Goal: Information Seeking & Learning: Learn about a topic

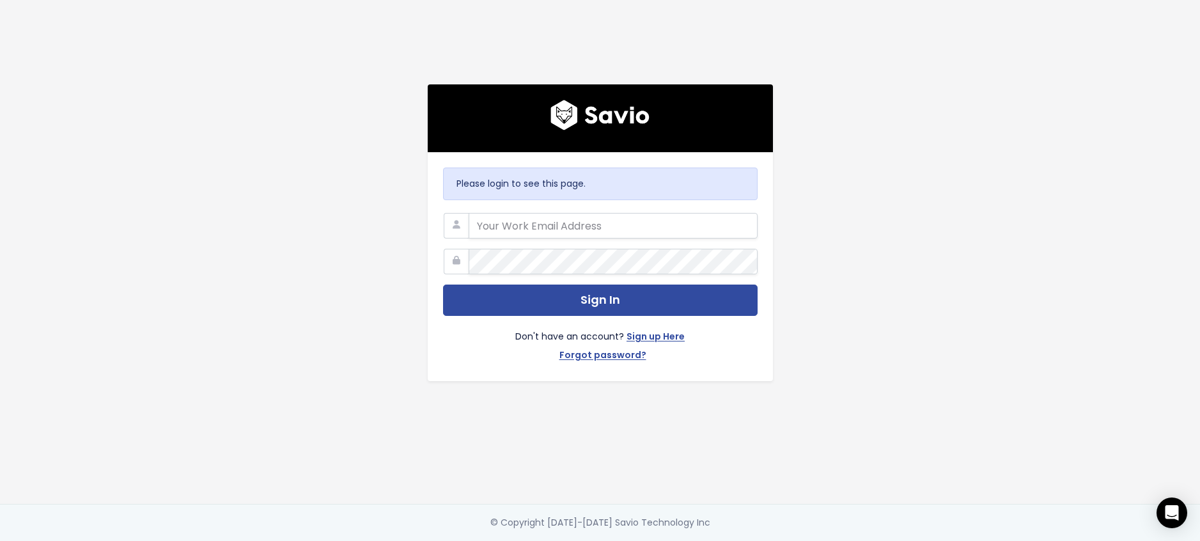
type input "mnola@predictap.com"
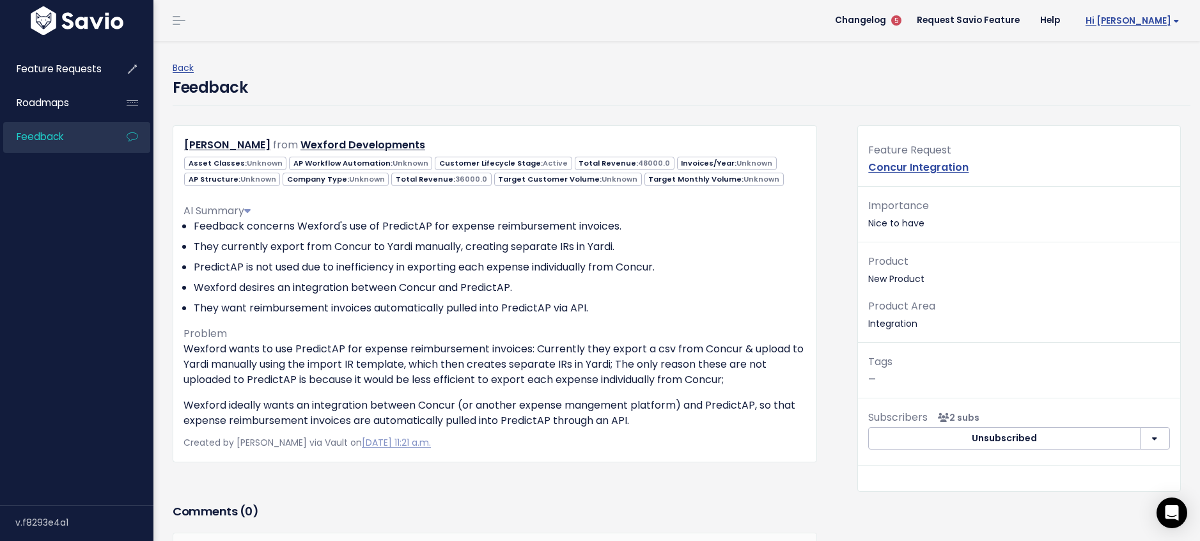
click at [1169, 20] on span "Hi [PERSON_NAME]" at bounding box center [1133, 21] width 94 height 10
click at [45, 143] on span "Feedback" at bounding box center [40, 136] width 47 height 13
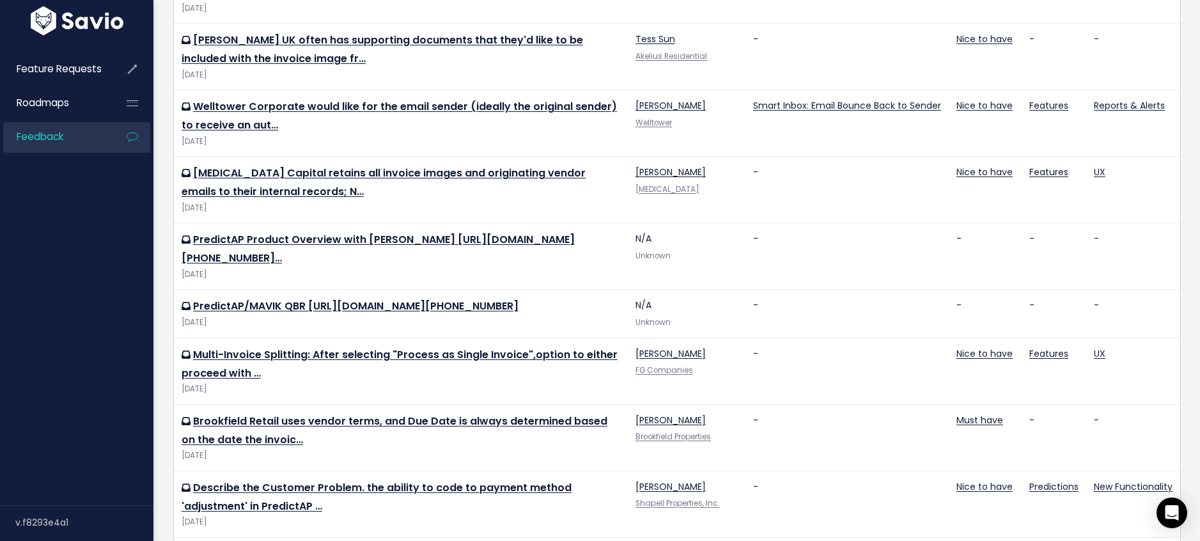
scroll to position [1021, 0]
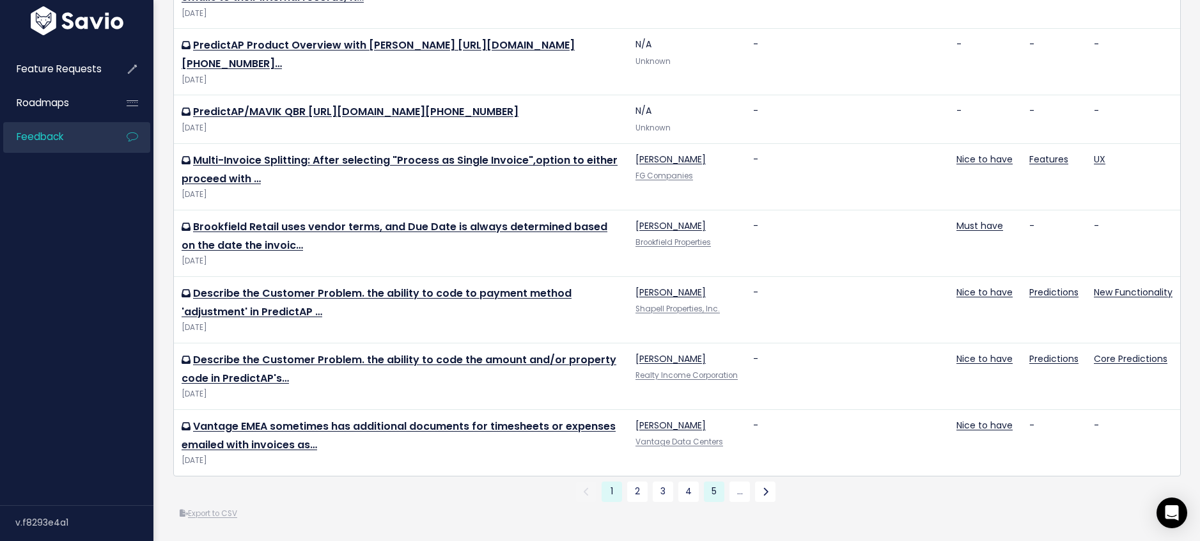
click at [724, 496] on link "5" at bounding box center [714, 491] width 20 height 20
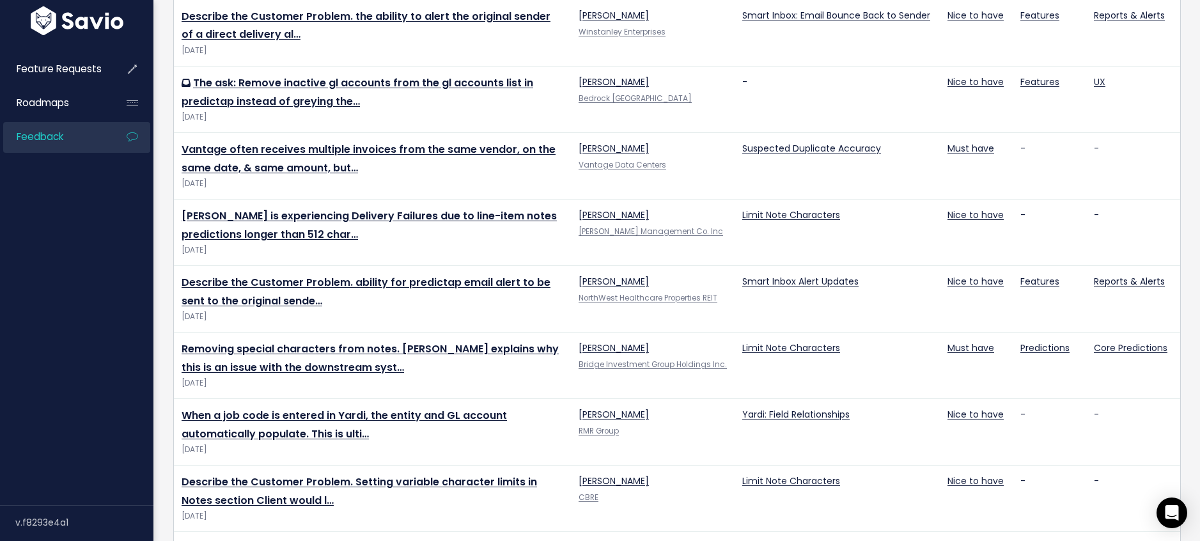
scroll to position [1086, 0]
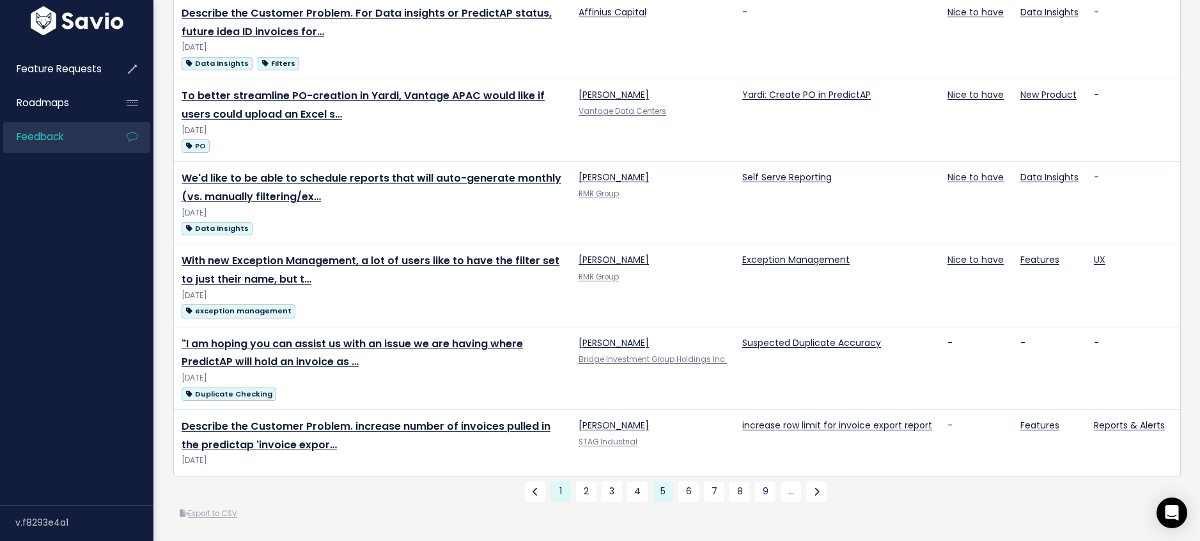
click at [562, 492] on link "1" at bounding box center [561, 491] width 20 height 20
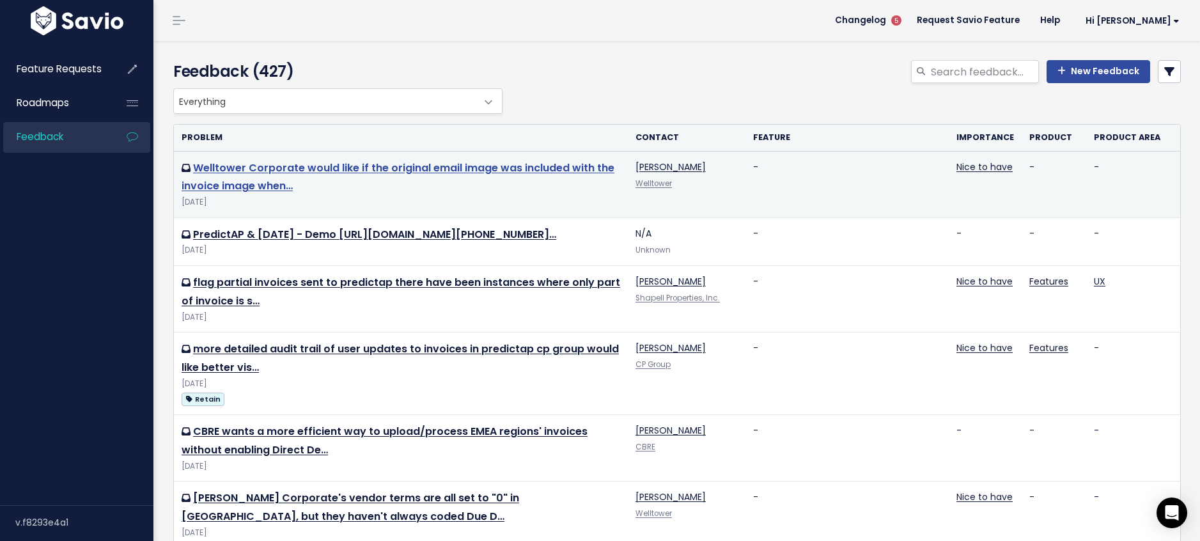
click at [229, 168] on link "Welltower Corporate would like if the original email image was included with th…" at bounding box center [398, 176] width 433 height 33
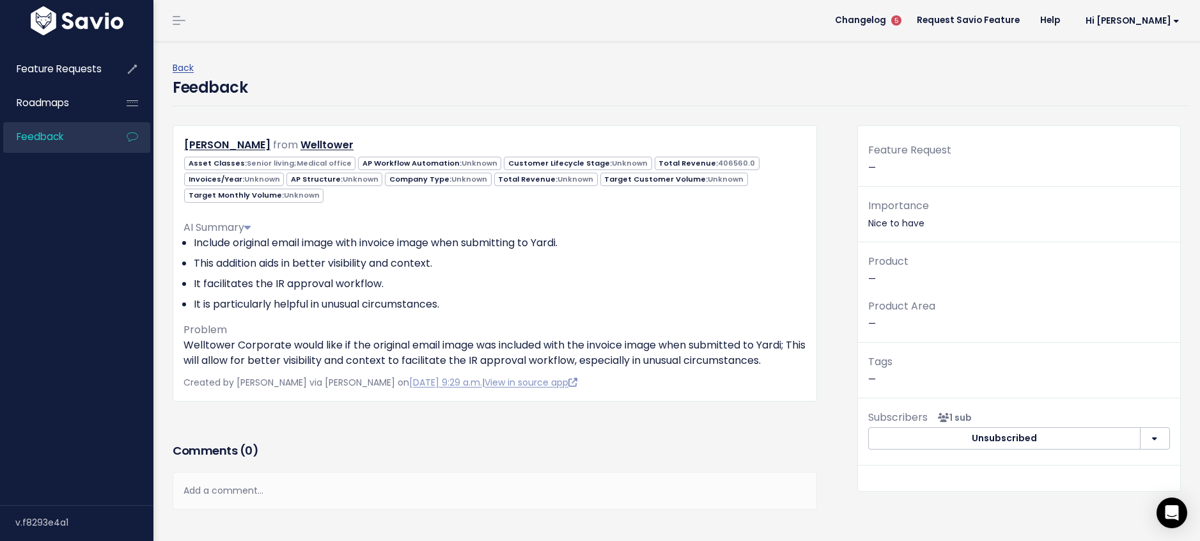
click at [47, 137] on span "Feedback" at bounding box center [40, 136] width 47 height 13
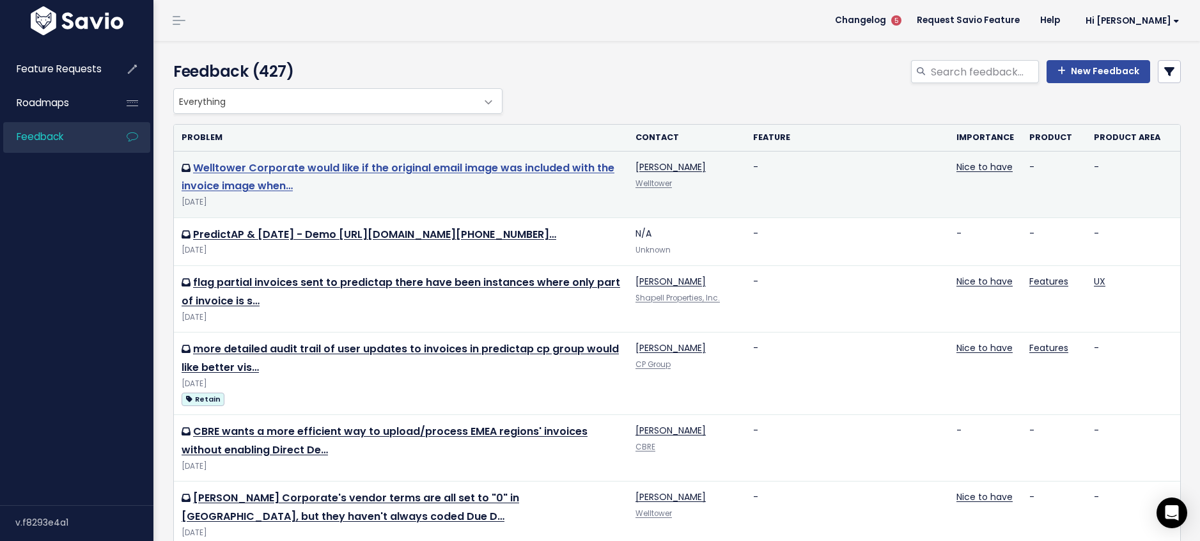
click at [262, 169] on link "Welltower Corporate would like if the original email image was included with th…" at bounding box center [398, 176] width 433 height 33
